Goal: Find specific page/section: Find specific page/section

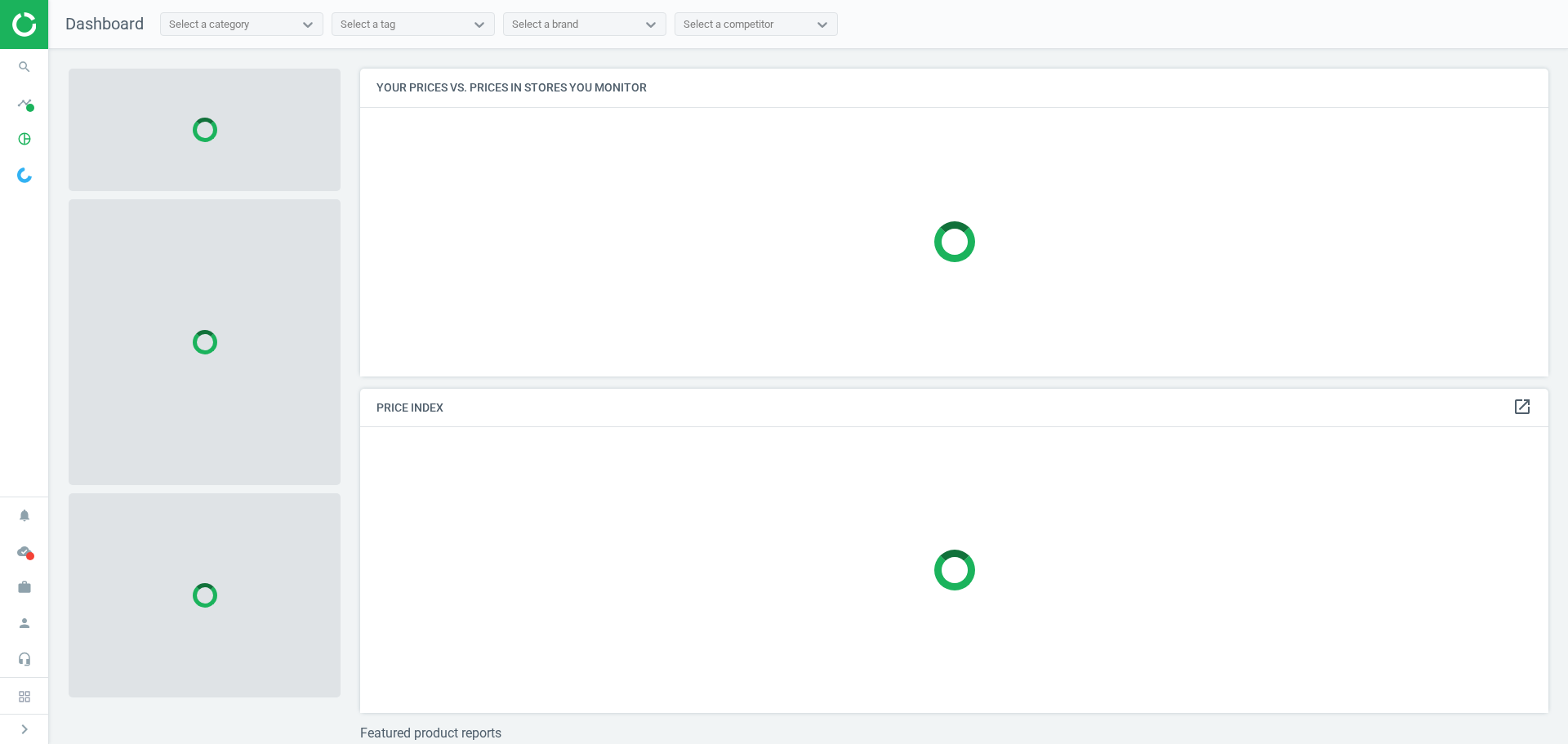
scroll to position [333, 1202]
click at [27, 69] on icon "search" at bounding box center [24, 67] width 31 height 31
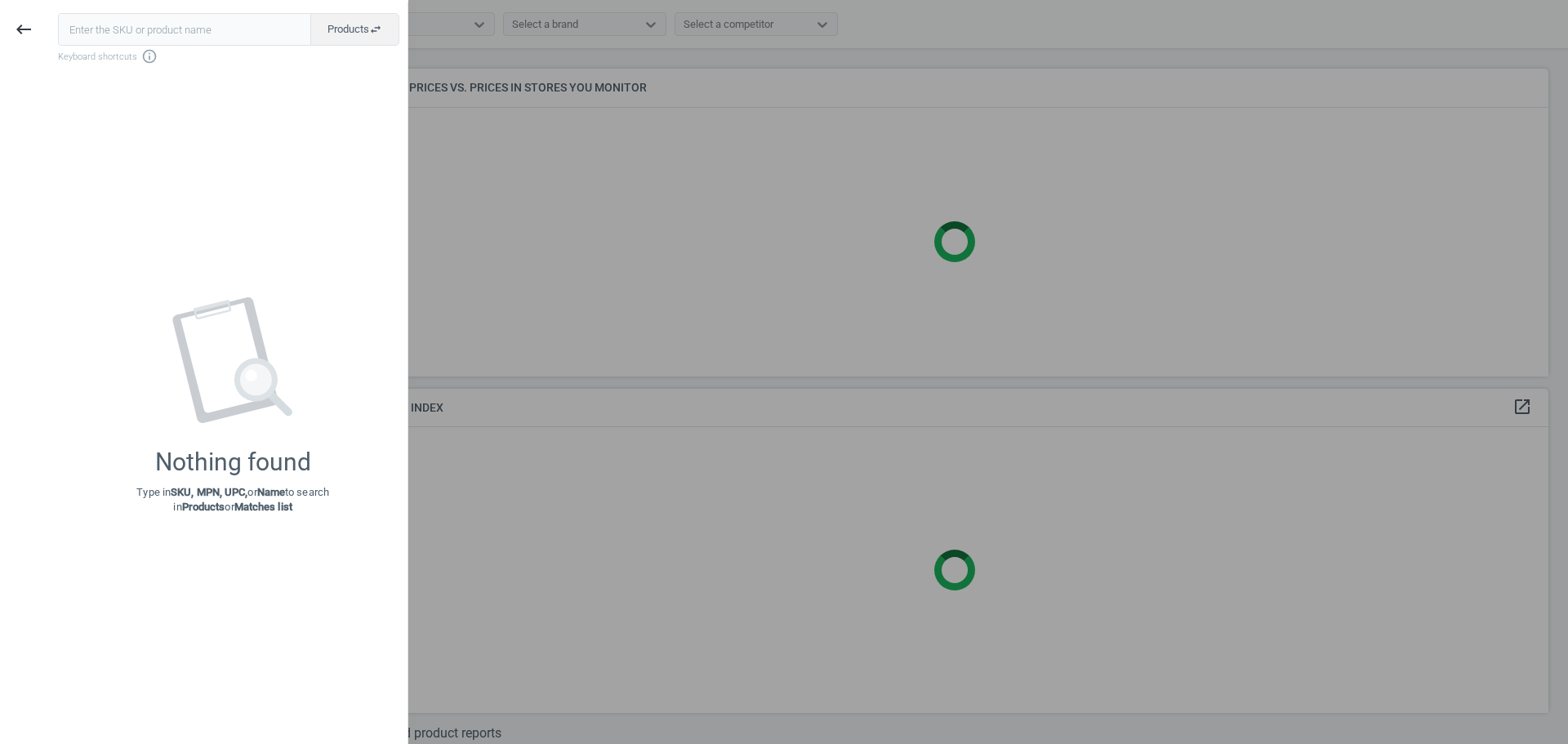
click at [108, 34] on input "text" at bounding box center [184, 29] width 253 height 32
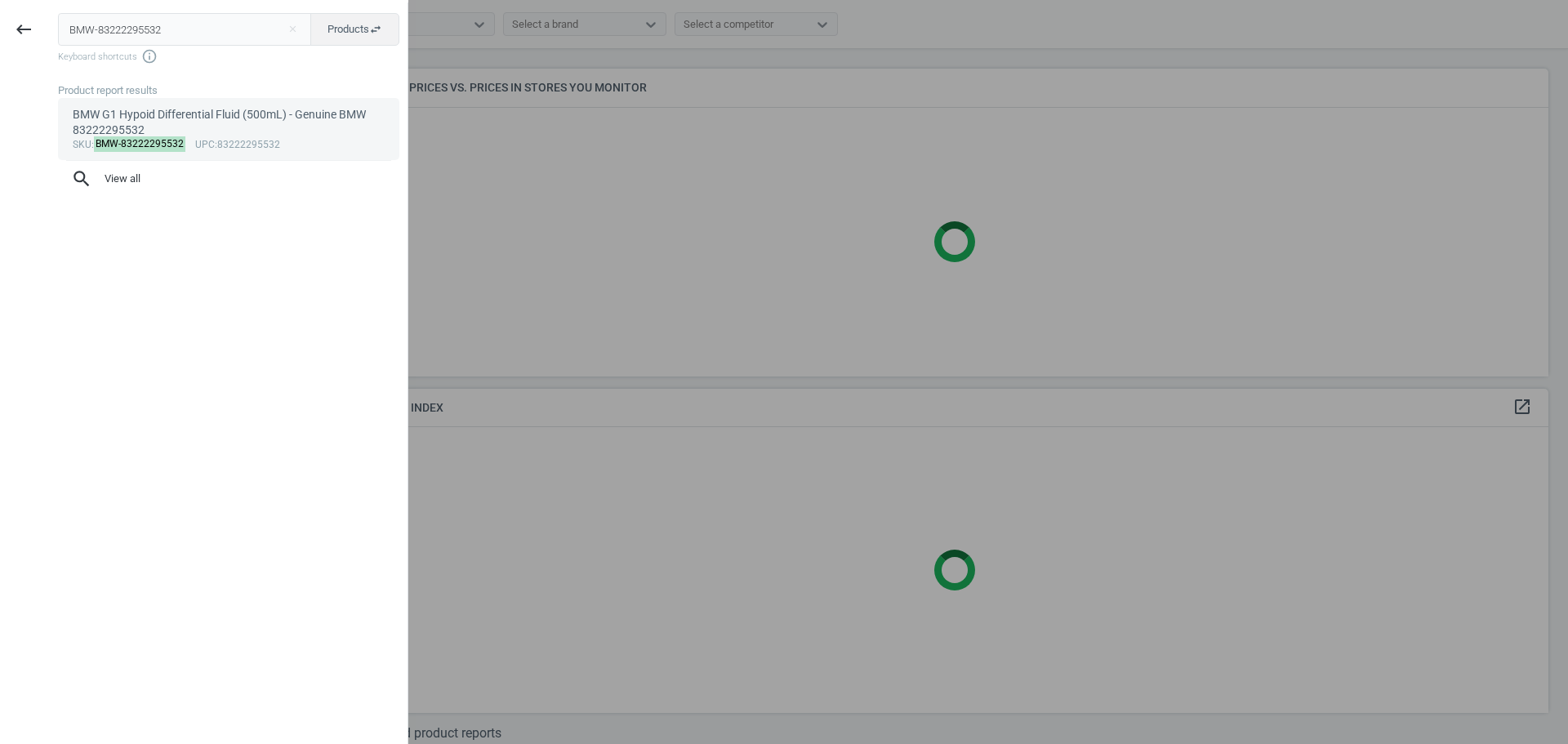
type input "BMW-83222295532"
click at [130, 118] on div "BMW G1 Hypoid Differential Fluid (500mL) - Genuine BMW 83222295532" at bounding box center [229, 122] width 313 height 32
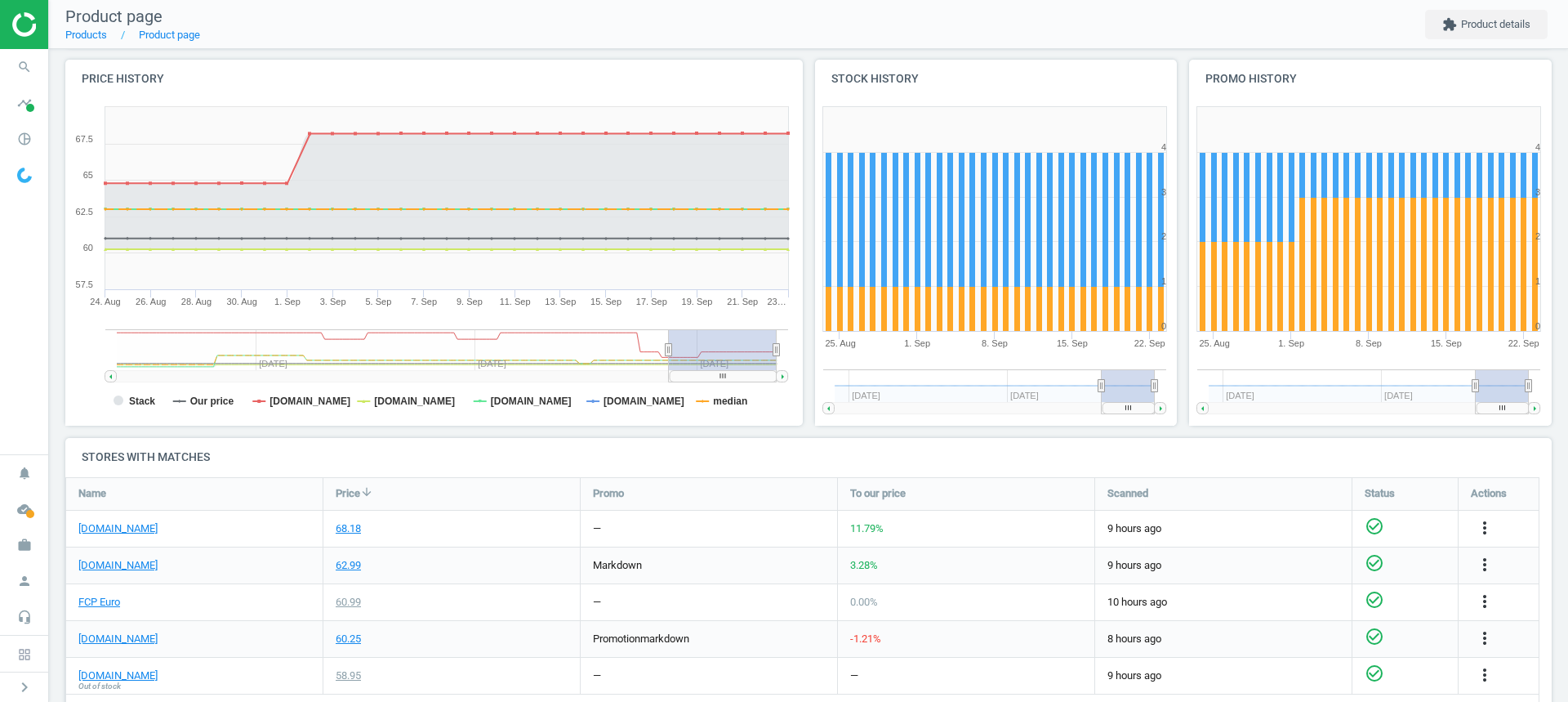
scroll to position [245, 0]
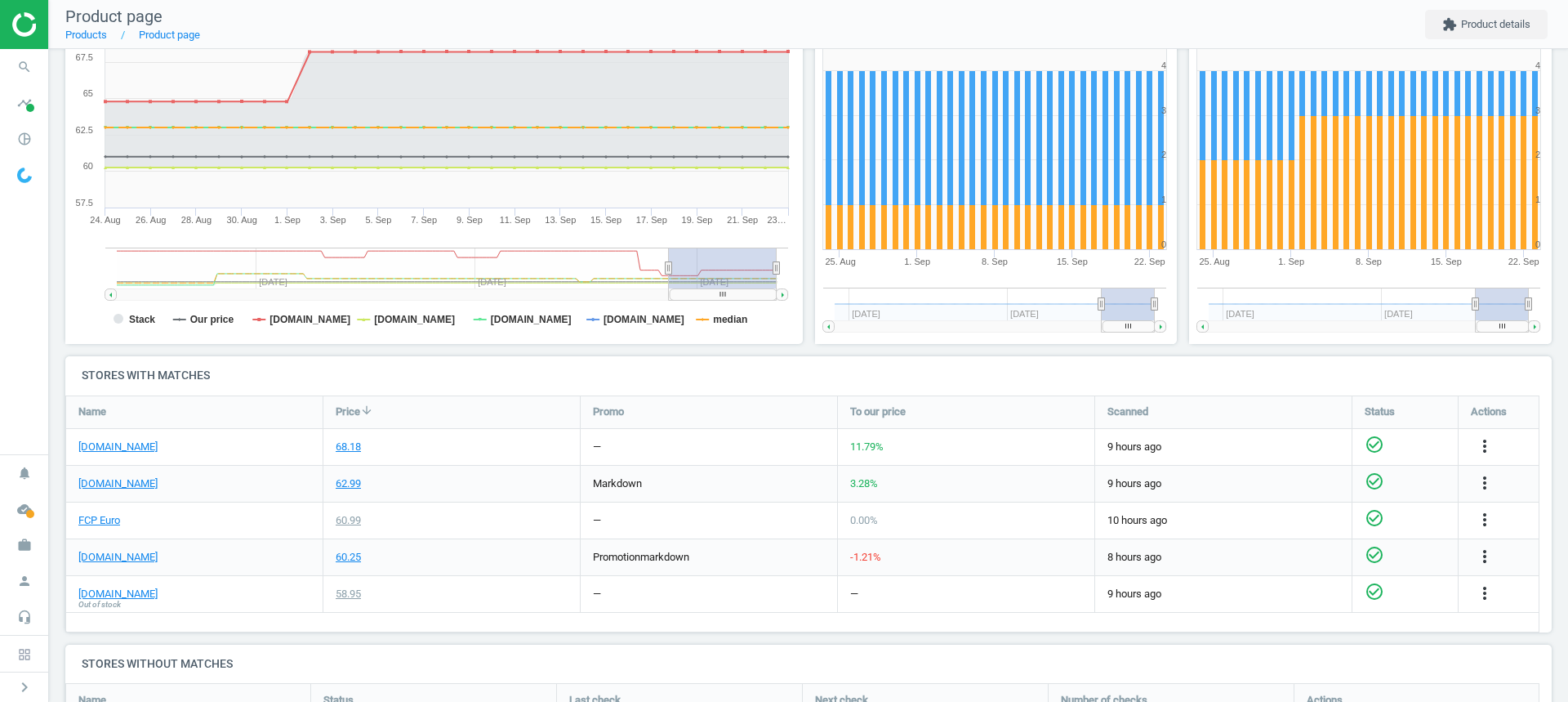
click at [245, 450] on div "ecstuning.com" at bounding box center [194, 447] width 257 height 36
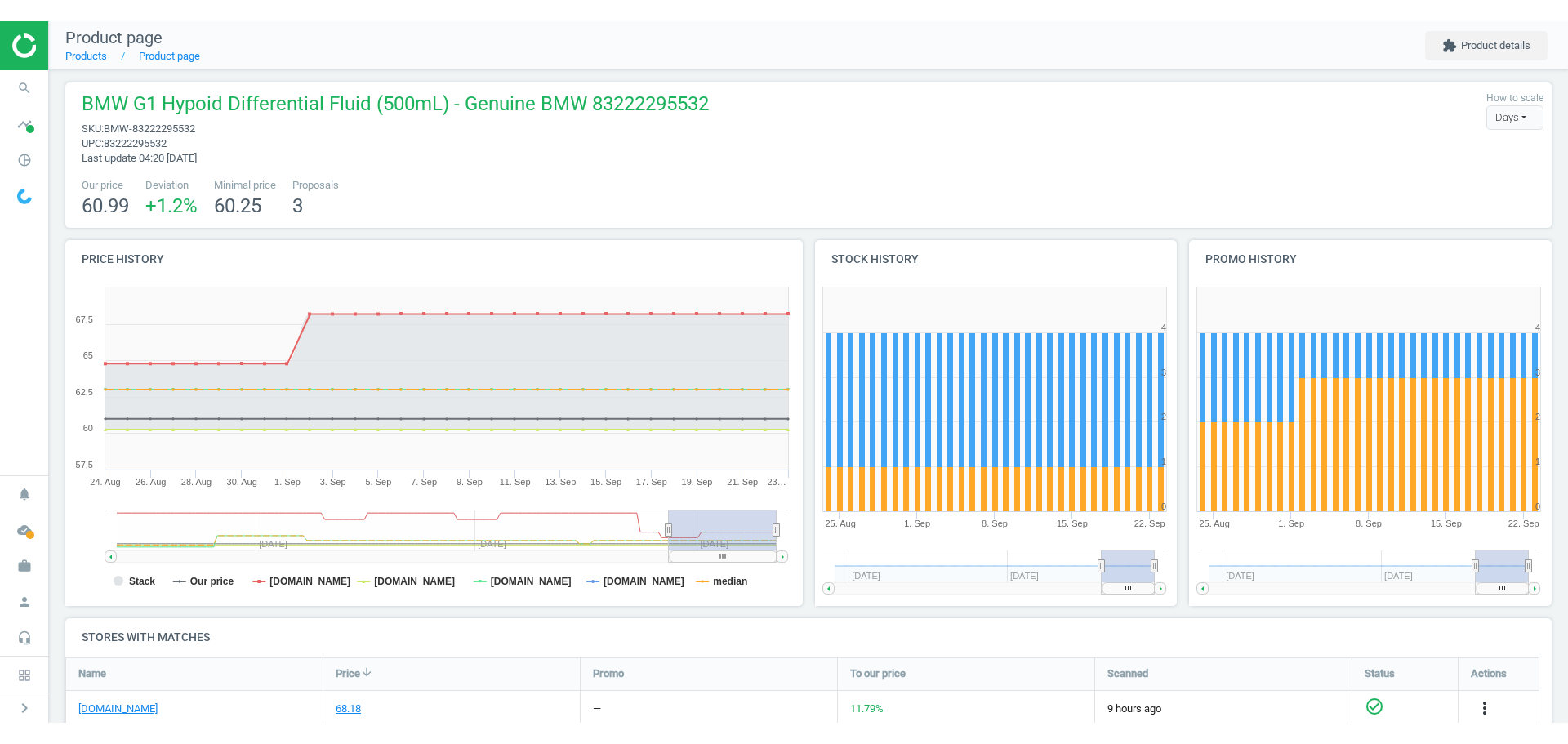
scroll to position [0, 0]
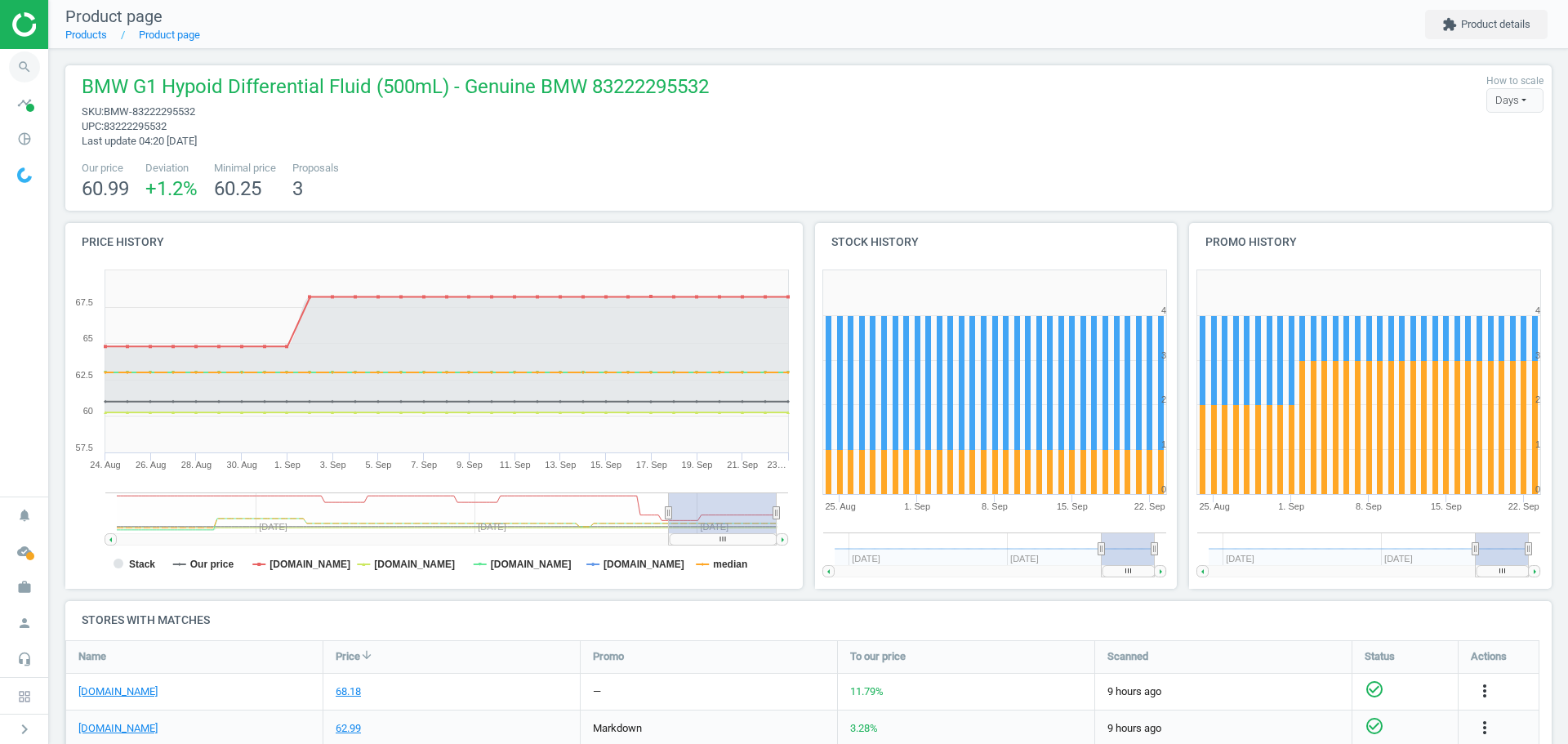
click at [31, 66] on icon "search" at bounding box center [24, 67] width 31 height 31
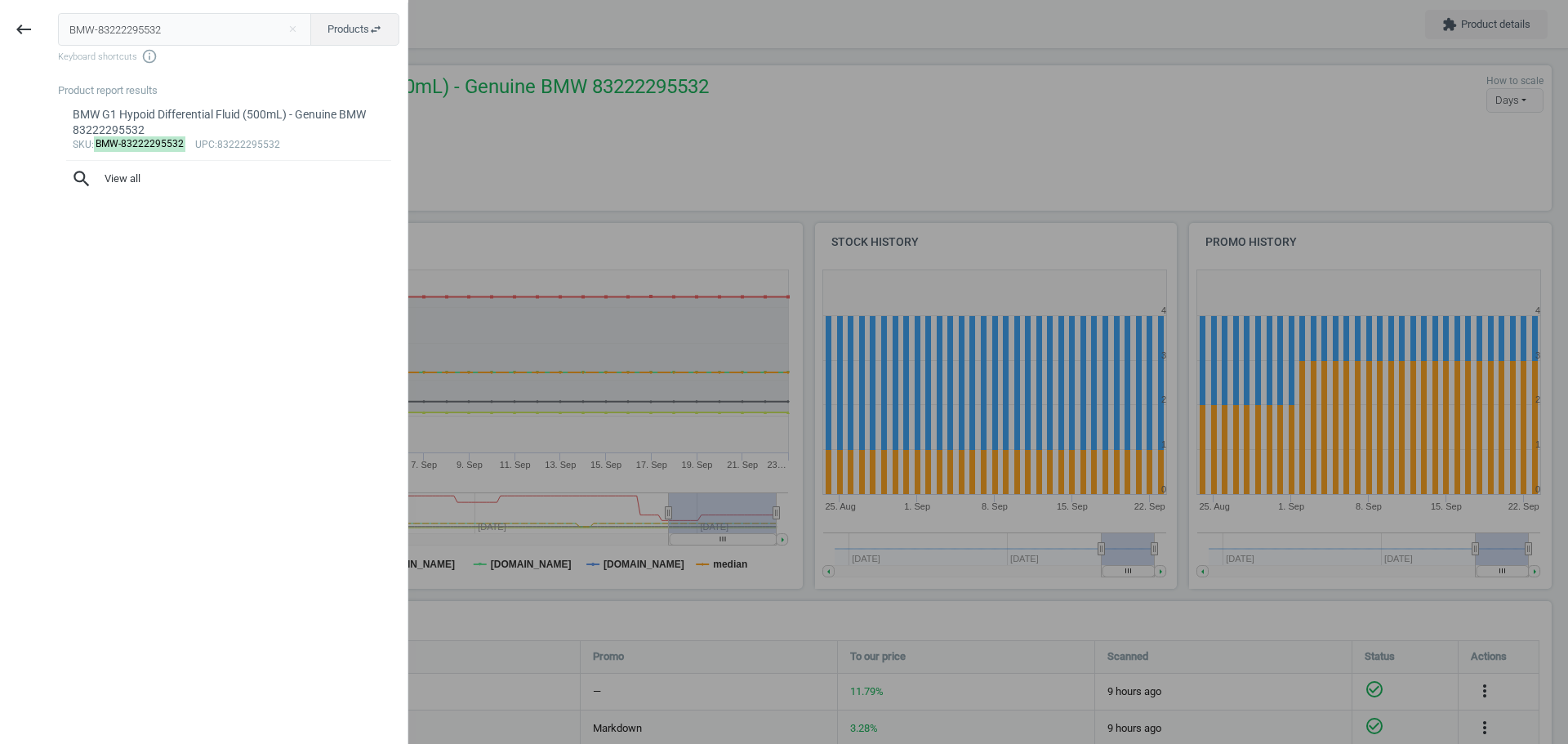
click at [134, 34] on input "BMW-83222295532" at bounding box center [185, 29] width 254 height 32
type input "ZFS-1090298043"
click at [148, 145] on mark "ZFS-1090298043" at bounding box center [133, 144] width 81 height 16
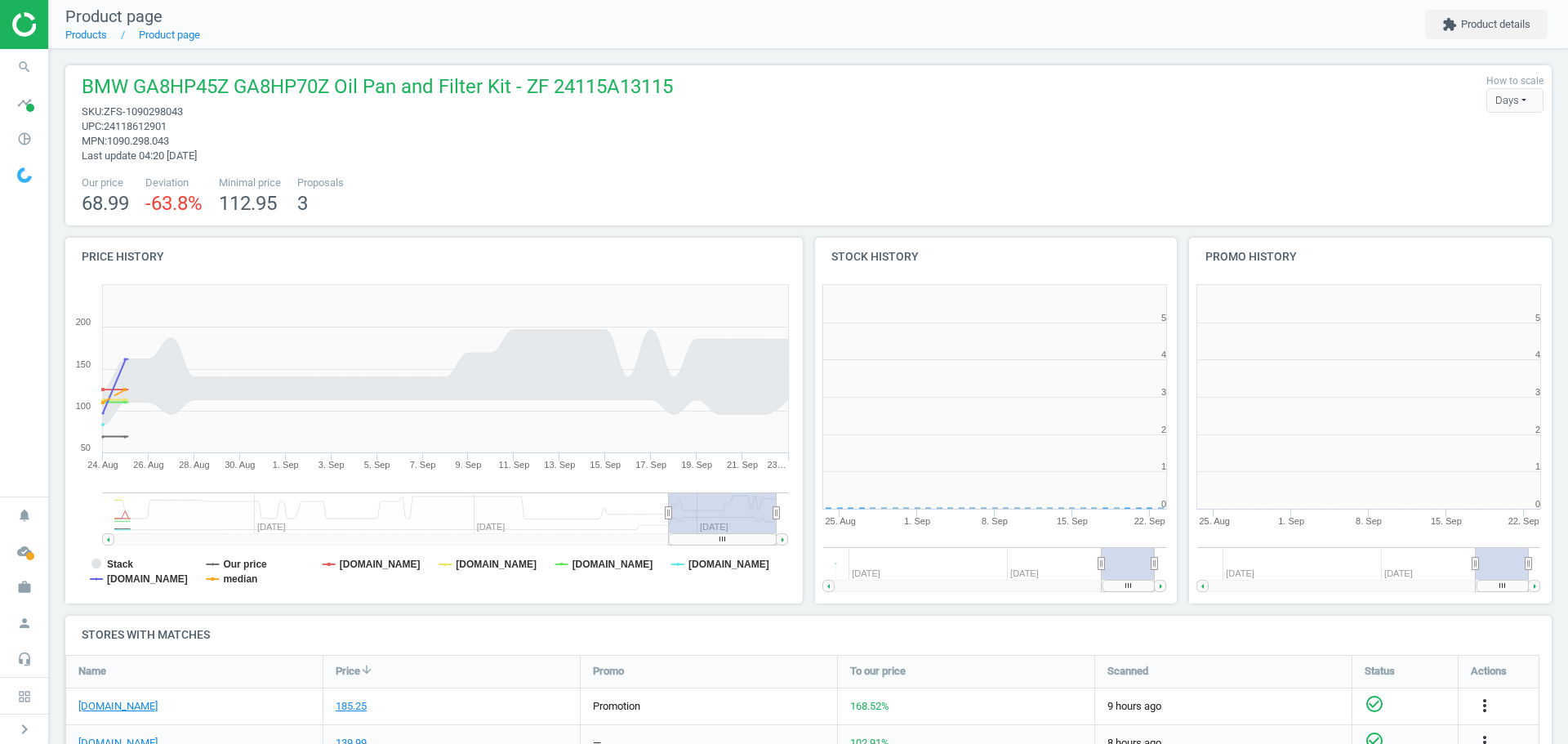
scroll to position [352, 385]
